Goal: Check status: Check status

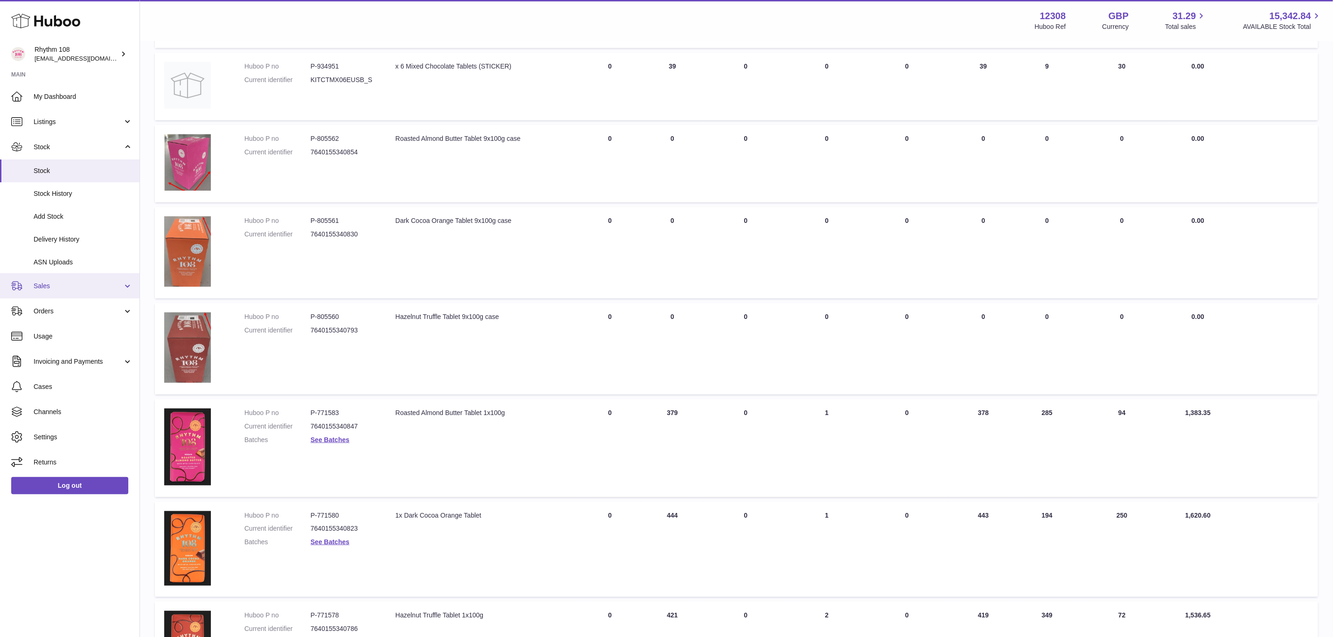
click at [45, 291] on link "Sales" at bounding box center [70, 285] width 140 height 25
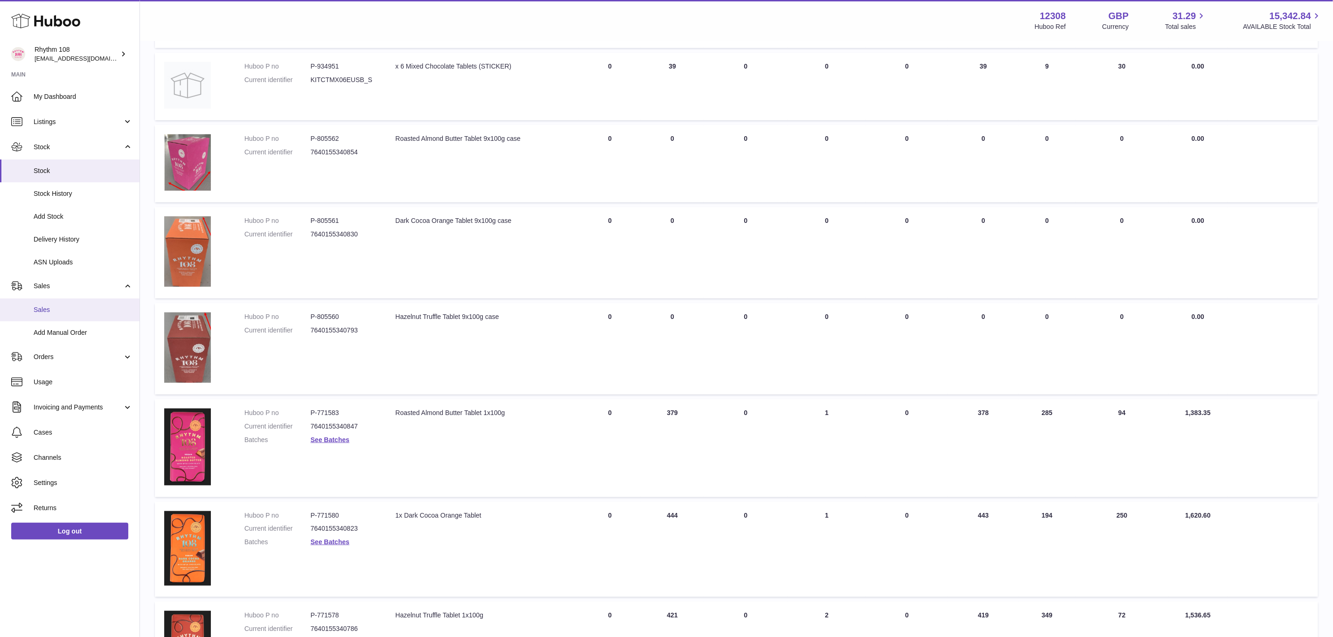
click at [48, 311] on span "Sales" at bounding box center [83, 310] width 99 height 9
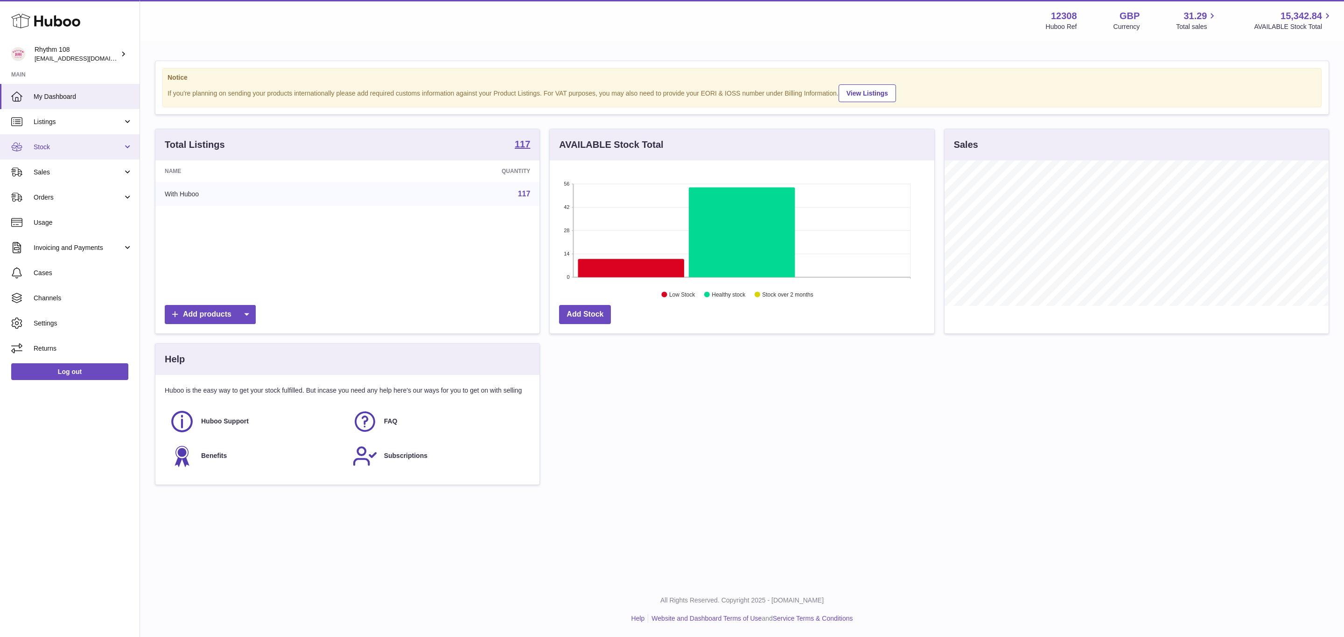
scroll to position [146, 384]
click at [55, 168] on span "Sales" at bounding box center [78, 172] width 89 height 9
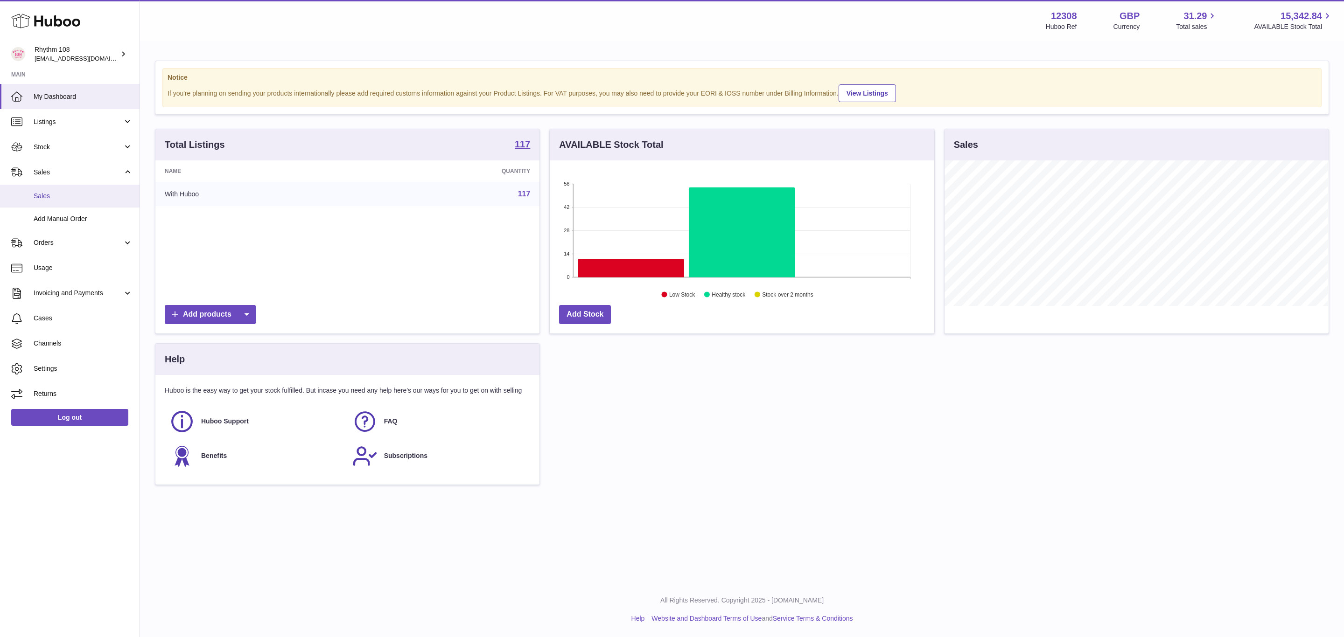
click at [73, 200] on span "Sales" at bounding box center [83, 196] width 99 height 9
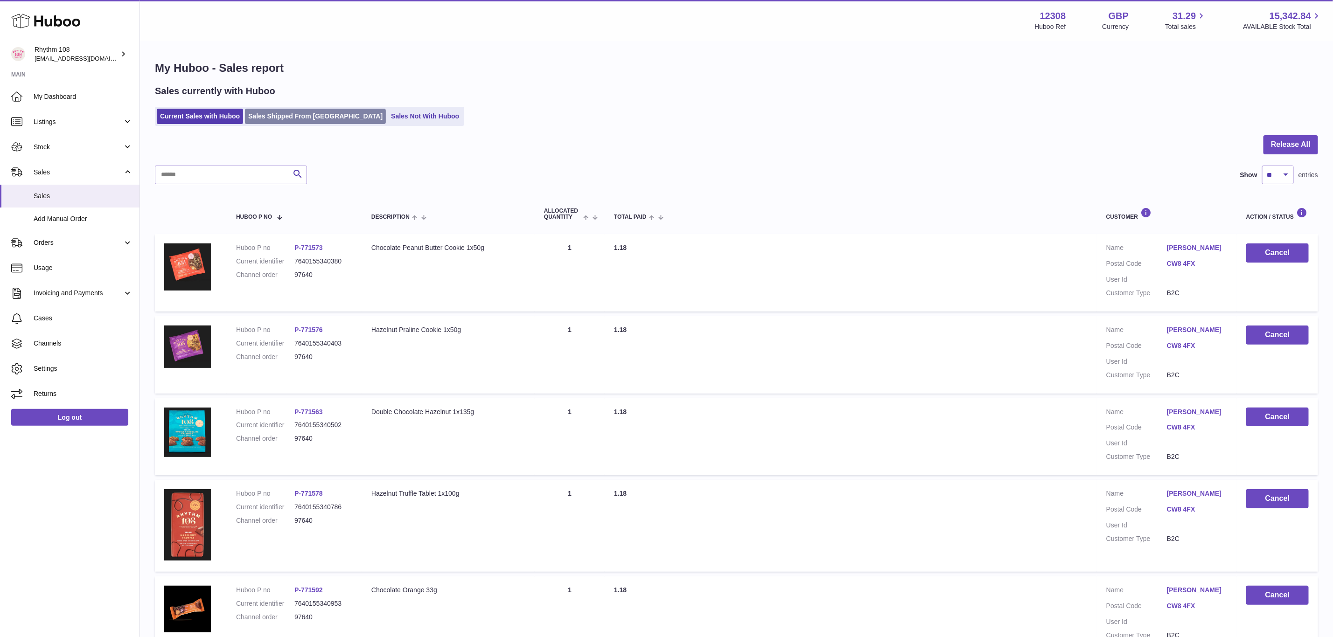
click at [304, 114] on link "Sales Shipped From [GEOGRAPHIC_DATA]" at bounding box center [315, 116] width 141 height 15
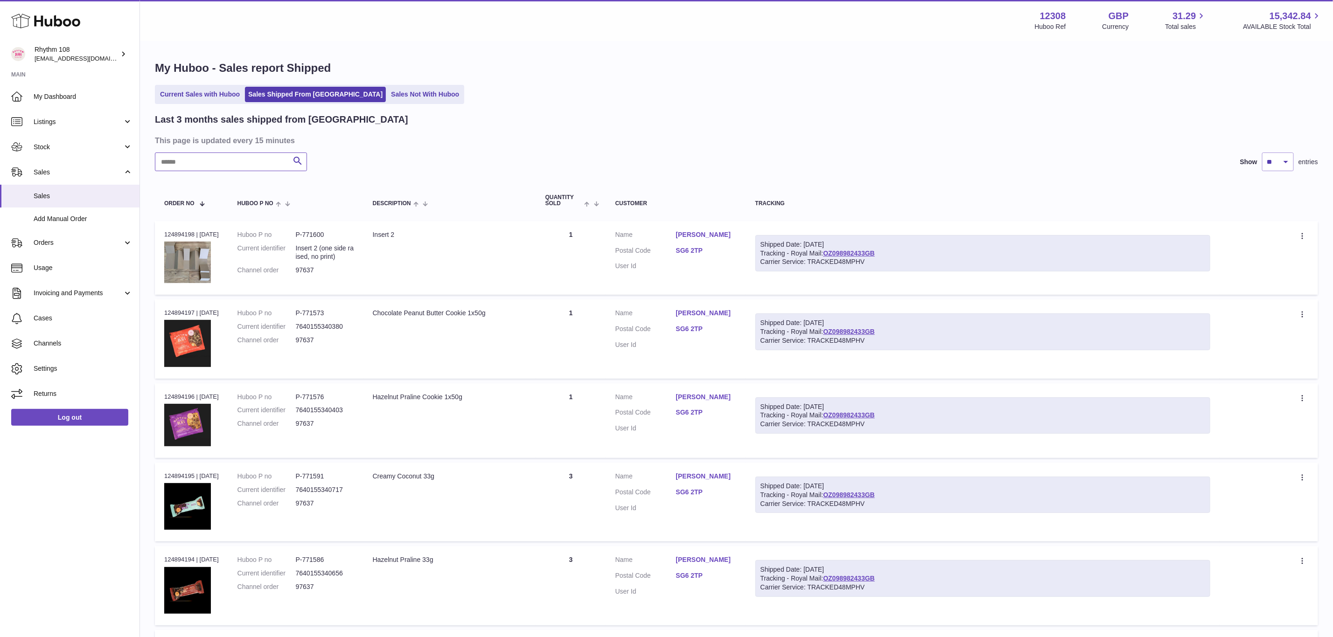
click at [269, 167] on input "text" at bounding box center [231, 162] width 152 height 19
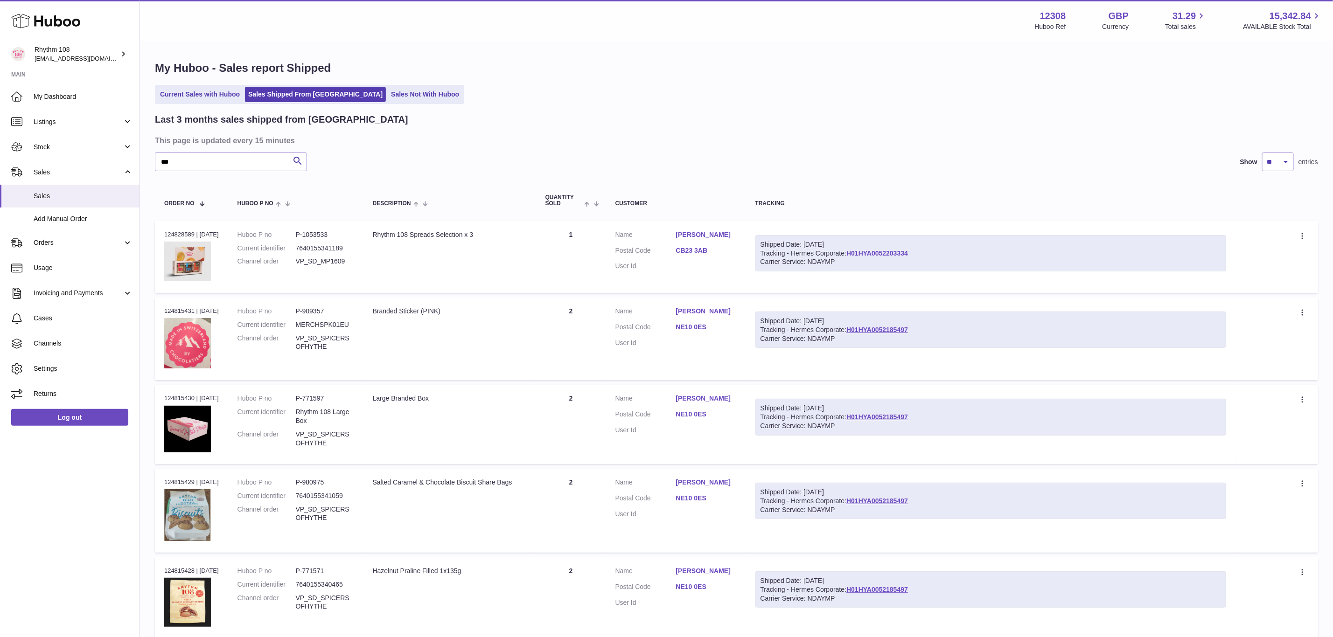
click at [908, 254] on link "H01HYA0052203334" at bounding box center [877, 253] width 62 height 7
click at [885, 323] on div "Shipped Date: 16th Sep 2025" at bounding box center [990, 321] width 460 height 9
click at [884, 326] on link "H01HYA0052185497" at bounding box center [877, 329] width 62 height 7
drag, startPoint x: 214, startPoint y: 169, endPoint x: 112, endPoint y: 163, distance: 102.4
click at [112, 163] on div "Huboo Rhythm 108 orders@rhythm108.com Main My Dashboard Listings Not with Huboo…" at bounding box center [666, 614] width 1333 height 1228
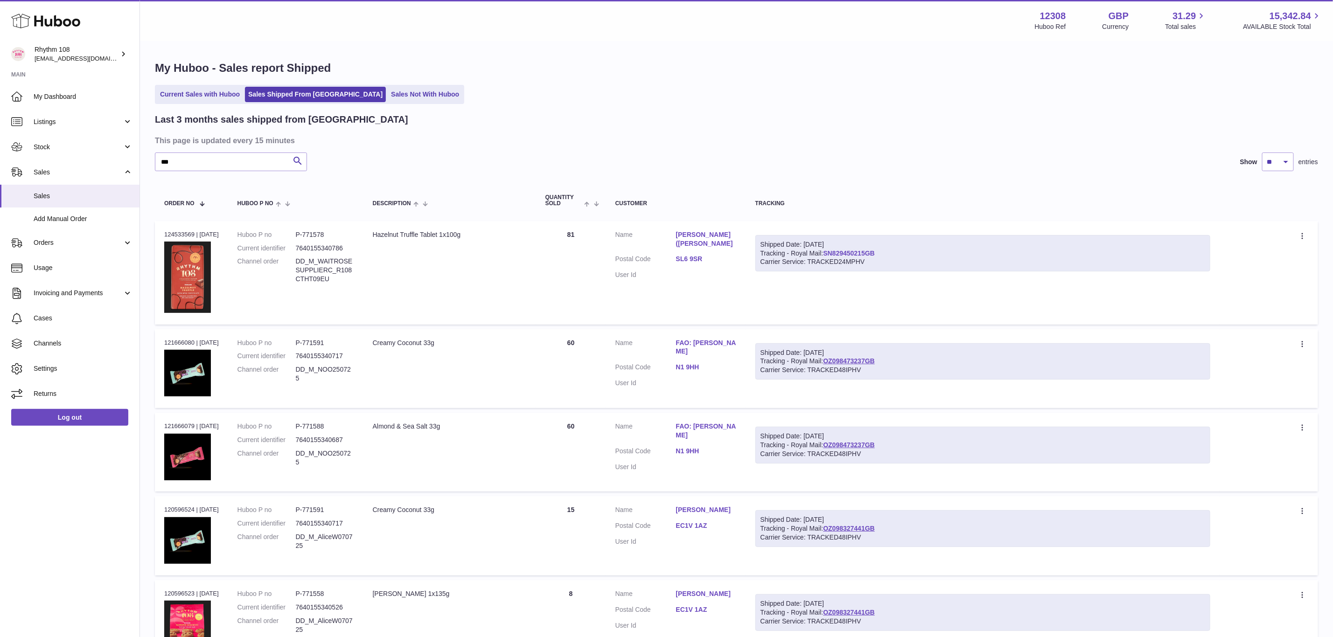
click at [874, 253] on link "SN829450215GB" at bounding box center [849, 253] width 52 height 7
drag, startPoint x: 200, startPoint y: 155, endPoint x: 135, endPoint y: 158, distance: 65.4
click at [135, 158] on div "Huboo Rhythm 108 orders@rhythm108.com Main My Dashboard Listings Not with Huboo…" at bounding box center [666, 412] width 1333 height 825
type input "*****"
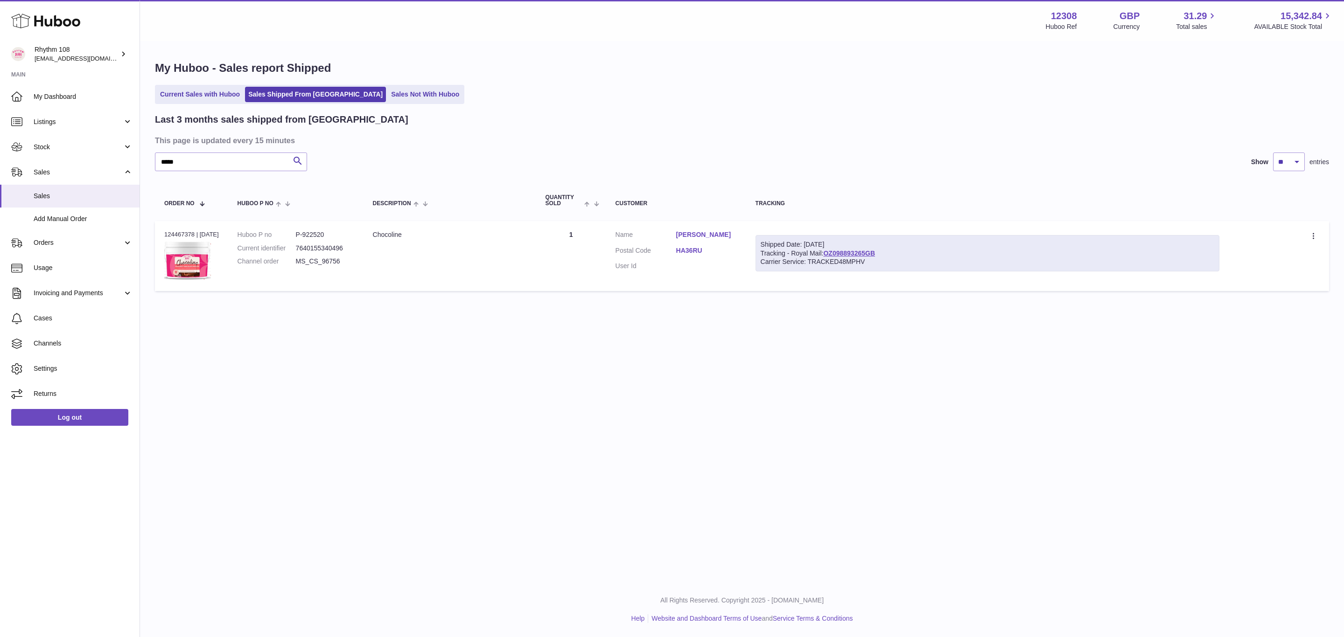
click at [870, 248] on div "Shipped Date: 10th Sep 2025 Tracking - Royal Mail: OZ098893265GB Carrier Servic…" at bounding box center [987, 253] width 464 height 37
click at [871, 250] on link "OZ098893265GB" at bounding box center [849, 253] width 52 height 7
drag, startPoint x: 206, startPoint y: 160, endPoint x: 125, endPoint y: 157, distance: 80.8
click at [125, 157] on div "Huboo Rhythm 108 orders@rhythm108.com Main My Dashboard Listings Not with Huboo…" at bounding box center [672, 318] width 1344 height 637
click at [626, 146] on div "Menu Huboo 12308 Huboo Ref GBP Currency 31.29 Total sales 15,342.84 AVAILABLE S…" at bounding box center [742, 157] width 1204 height 314
